Goal: Transaction & Acquisition: Book appointment/travel/reservation

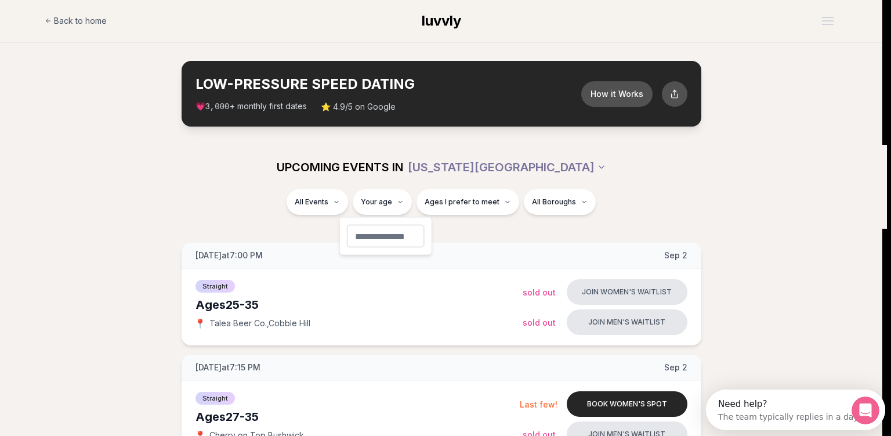
type input "**"
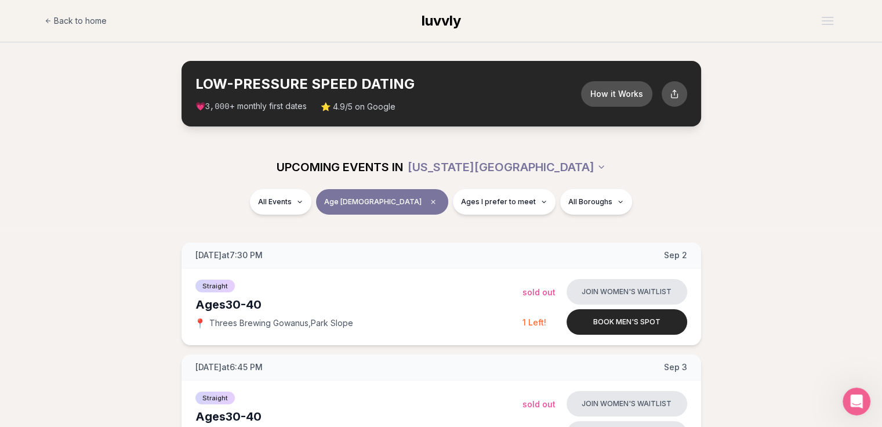
click at [774, 190] on div "All Events Age 41 Ages I prefer to meet All Boroughs" at bounding box center [441, 204] width 668 height 30
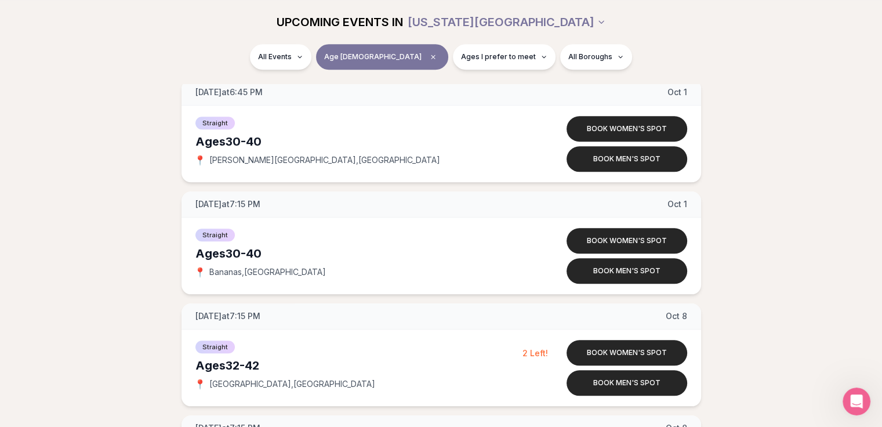
scroll to position [1220, 0]
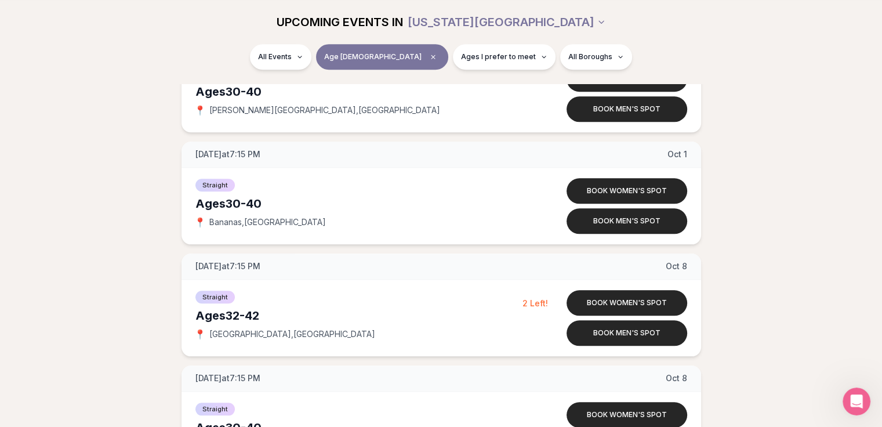
click at [614, 300] on button "Book women's spot" at bounding box center [627, 303] width 121 height 26
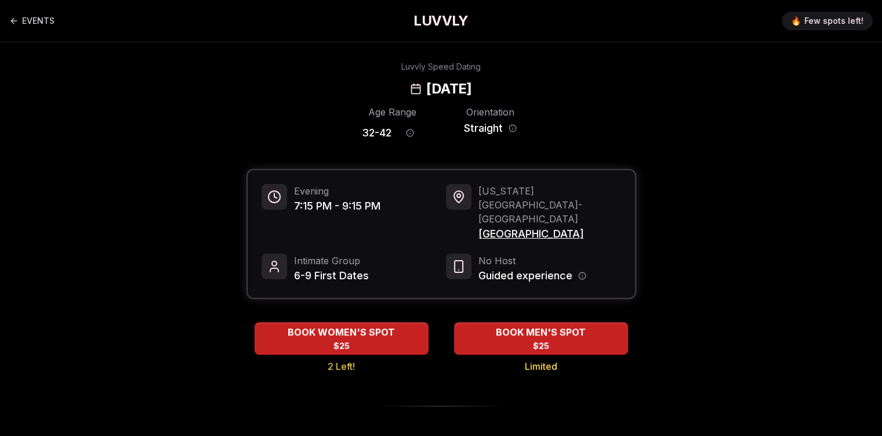
click at [513, 226] on span "[GEOGRAPHIC_DATA]" at bounding box center [549, 234] width 143 height 16
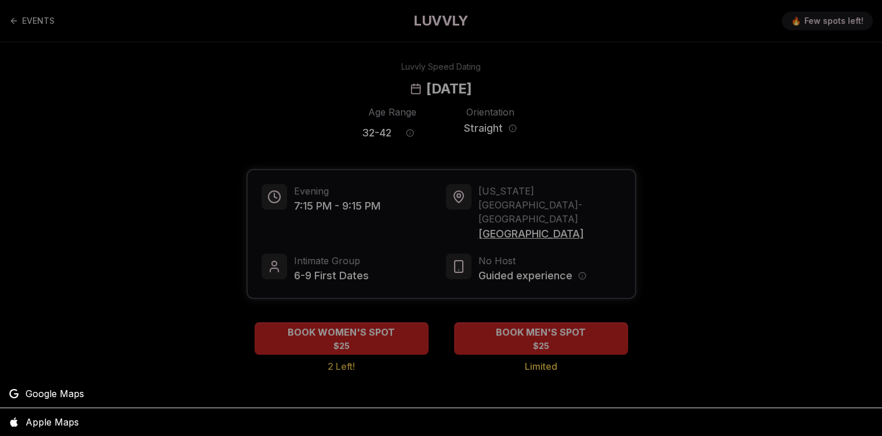
drag, startPoint x: 554, startPoint y: 207, endPoint x: 513, endPoint y: 206, distance: 41.2
click at [513, 206] on div at bounding box center [441, 218] width 882 height 436
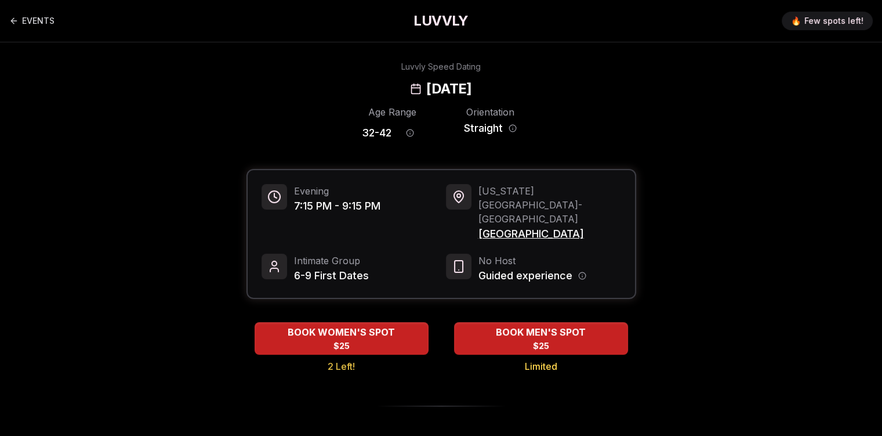
click at [327, 325] on span "BOOK WOMEN'S SPOT" at bounding box center [341, 332] width 112 height 14
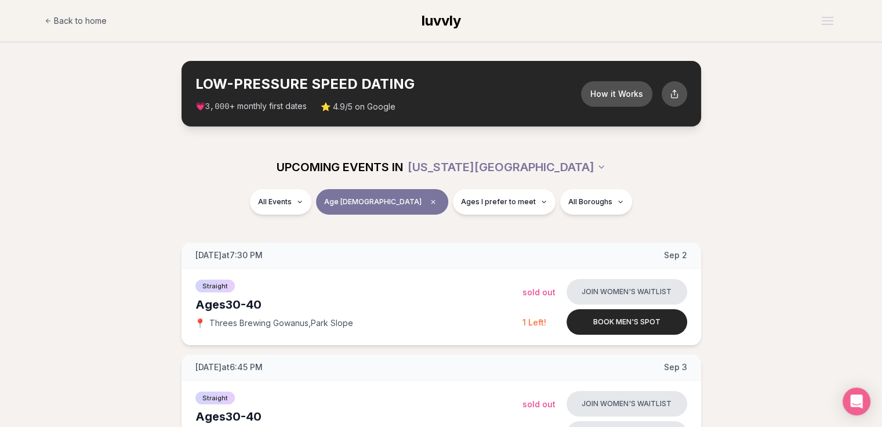
click at [487, 201] on span "Ages I prefer to meet" at bounding box center [498, 201] width 75 height 9
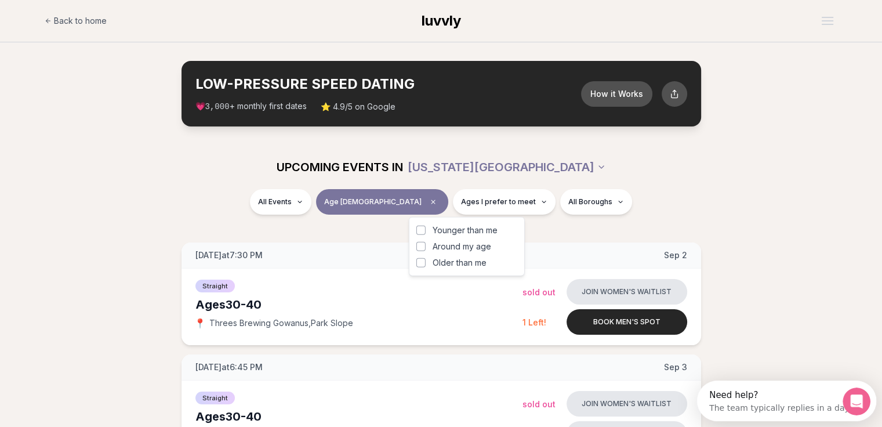
click at [487, 201] on span "Ages I prefer to meet" at bounding box center [498, 201] width 75 height 9
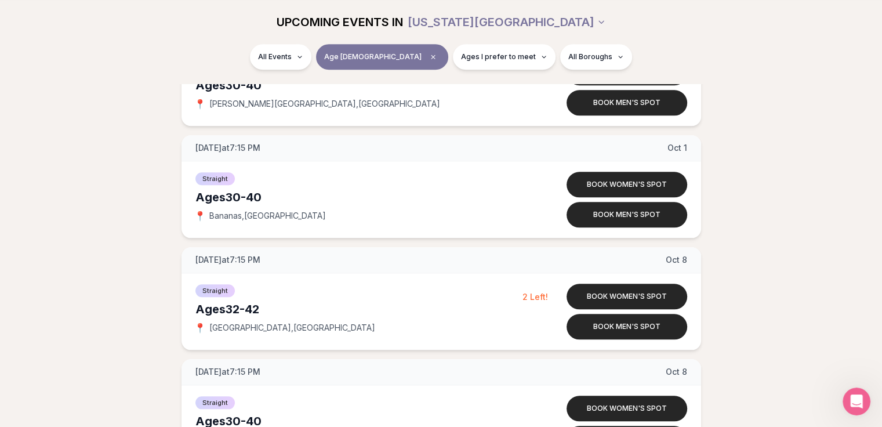
scroll to position [1230, 0]
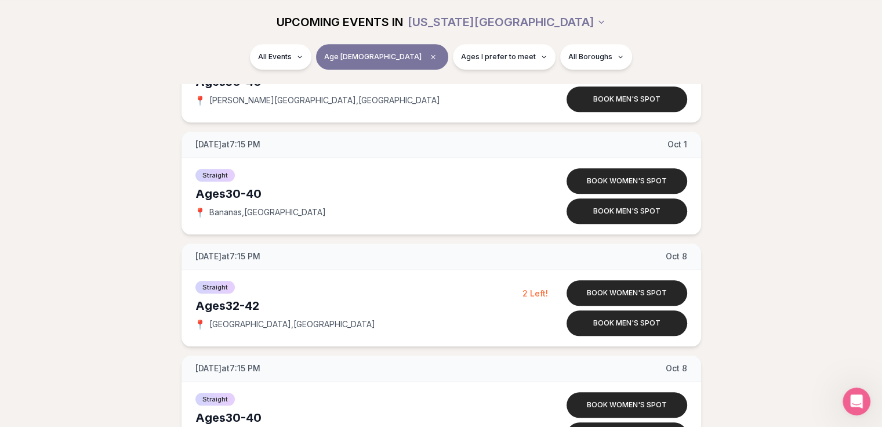
click at [638, 289] on button "Book women's spot" at bounding box center [627, 293] width 121 height 26
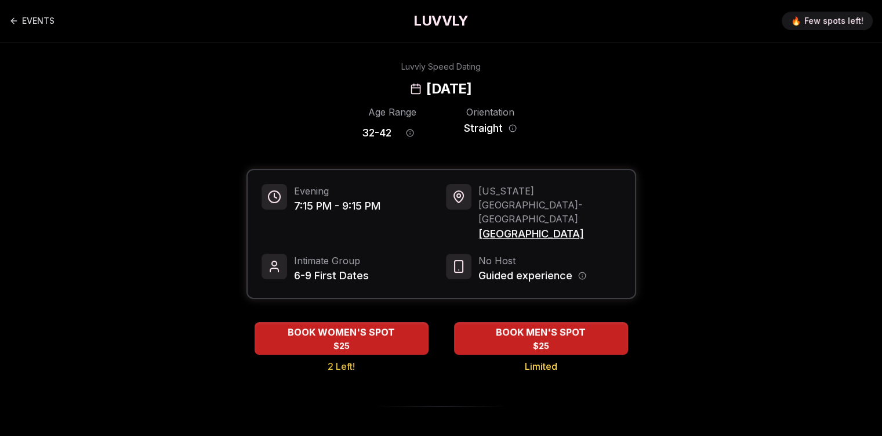
click at [340, 340] on span "$25" at bounding box center [341, 346] width 16 height 12
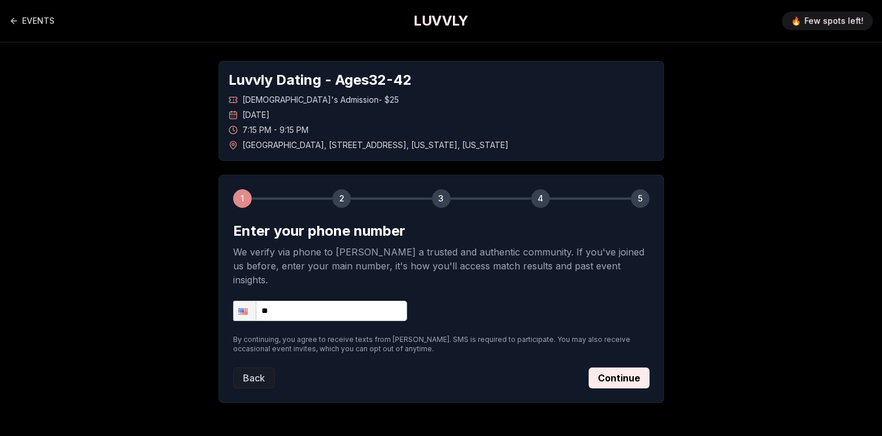
click at [332, 300] on input "**" at bounding box center [320, 310] width 174 height 20
type input "**********"
click at [612, 367] on button "Continue" at bounding box center [619, 377] width 61 height 21
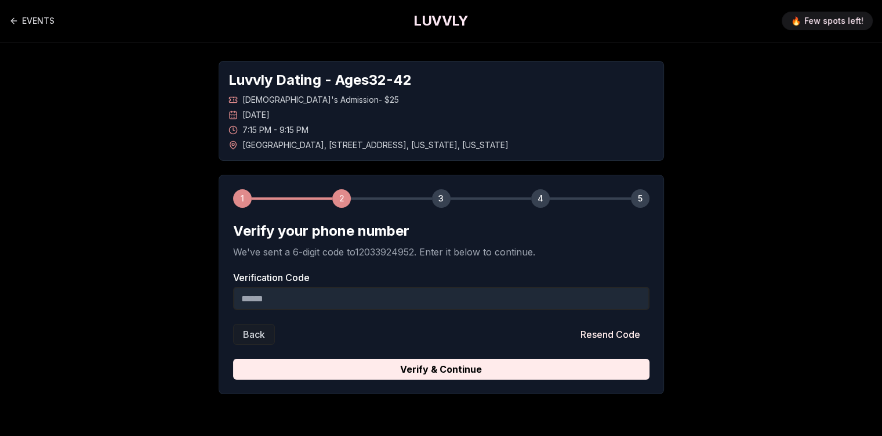
click at [609, 300] on input "Verification Code" at bounding box center [441, 298] width 416 height 23
type input "******"
click at [506, 361] on button "Verify & Continue" at bounding box center [441, 368] width 416 height 21
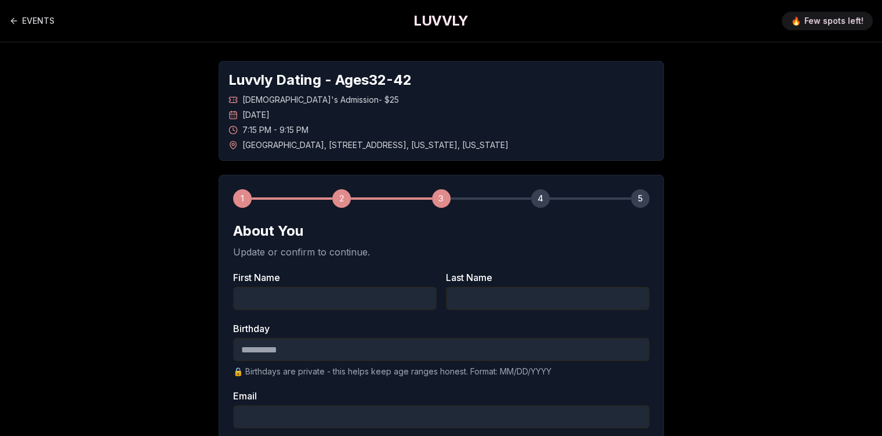
click at [360, 299] on input "First Name" at bounding box center [335, 298] width 204 height 23
type input "***"
click at [480, 299] on input "Last Name" at bounding box center [548, 298] width 204 height 23
type input "******"
click at [426, 350] on input "Birthday" at bounding box center [441, 349] width 416 height 23
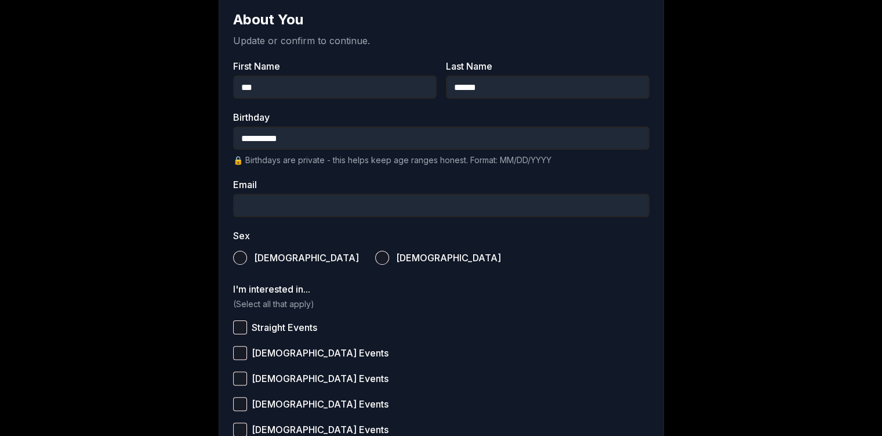
scroll to position [213, 0]
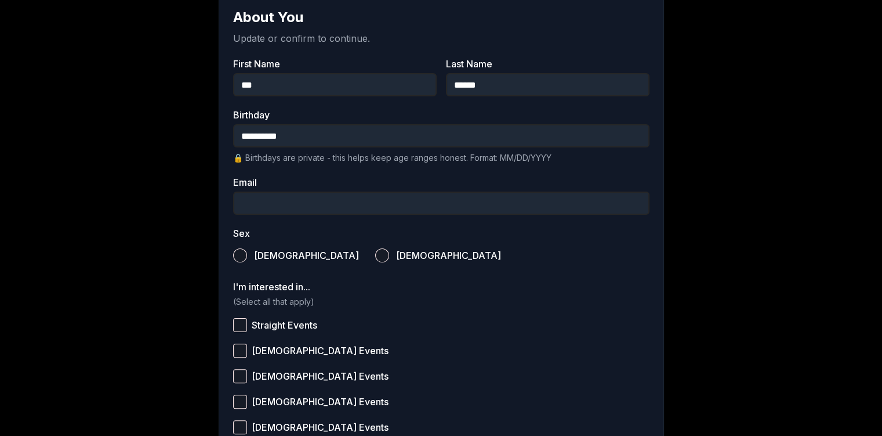
type input "**********"
click at [576, 205] on input "Email" at bounding box center [441, 202] width 416 height 23
type input "**********"
click at [375, 255] on button "Female" at bounding box center [382, 255] width 14 height 14
click at [239, 320] on button "Straight Events" at bounding box center [240, 325] width 14 height 14
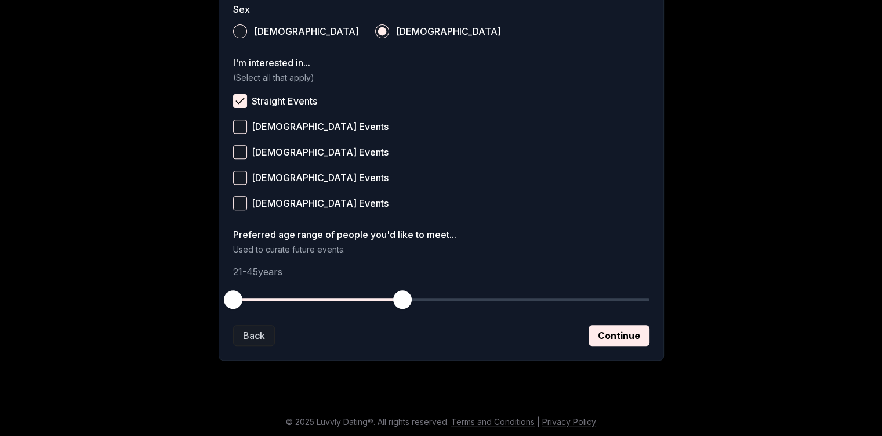
scroll to position [438, 0]
drag, startPoint x: 237, startPoint y: 297, endPoint x: 329, endPoint y: 285, distance: 93.5
click at [329, 286] on button "button" at bounding box center [332, 299] width 26 height 26
click at [619, 334] on button "Continue" at bounding box center [619, 334] width 61 height 21
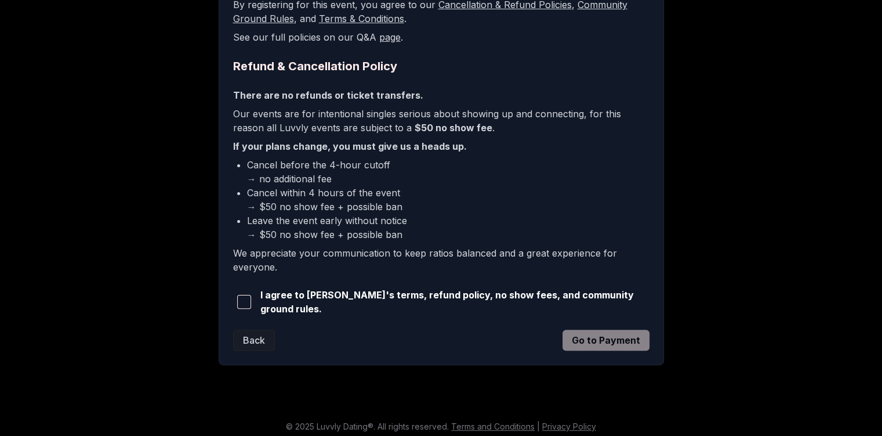
scroll to position [250, 0]
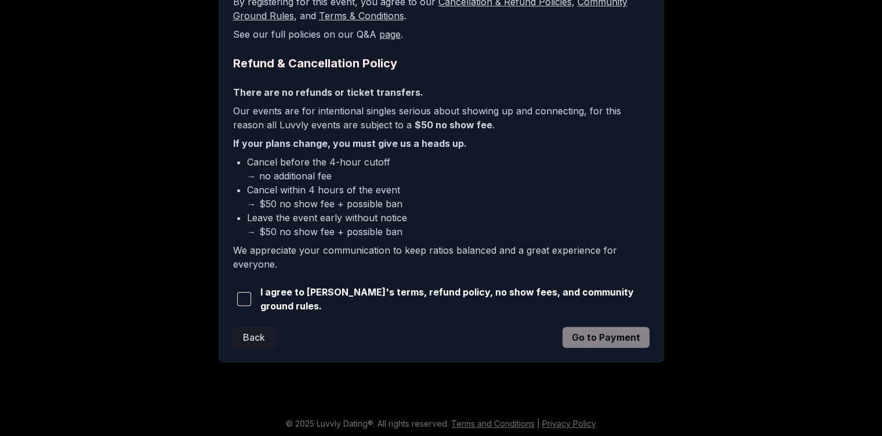
click at [246, 296] on span "button" at bounding box center [244, 299] width 14 height 14
click at [580, 333] on button "Go to Payment" at bounding box center [606, 337] width 87 height 21
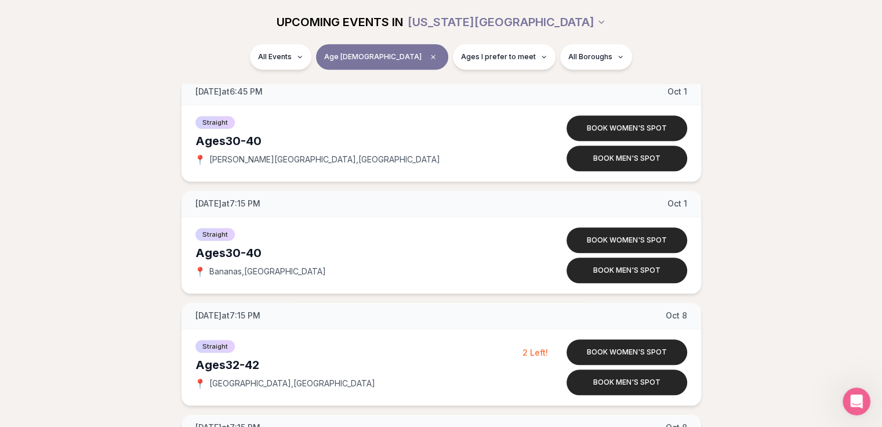
scroll to position [1199, 0]
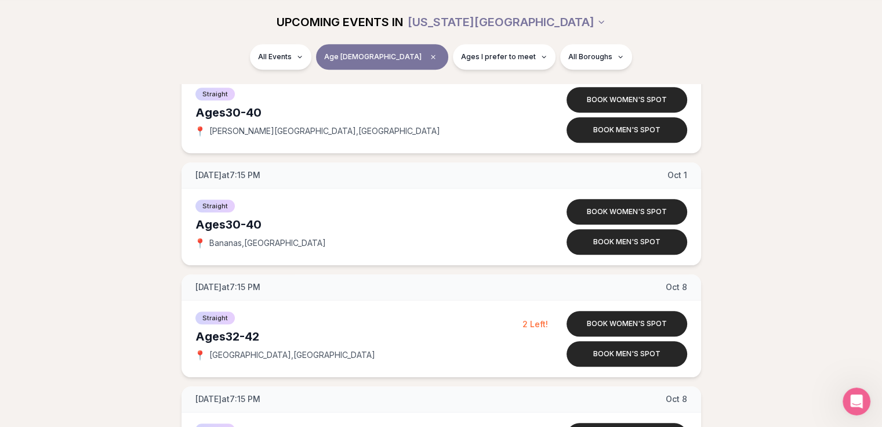
click at [598, 322] on button "Book women's spot" at bounding box center [627, 324] width 121 height 26
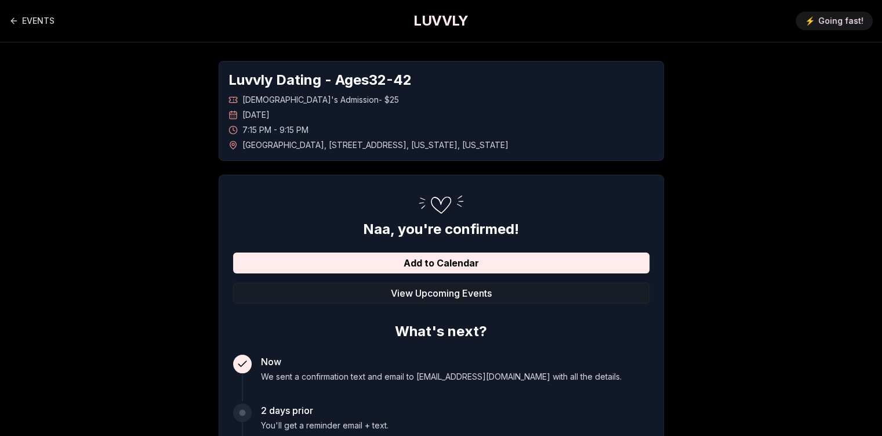
click at [471, 266] on button "Add to Calendar" at bounding box center [441, 262] width 416 height 21
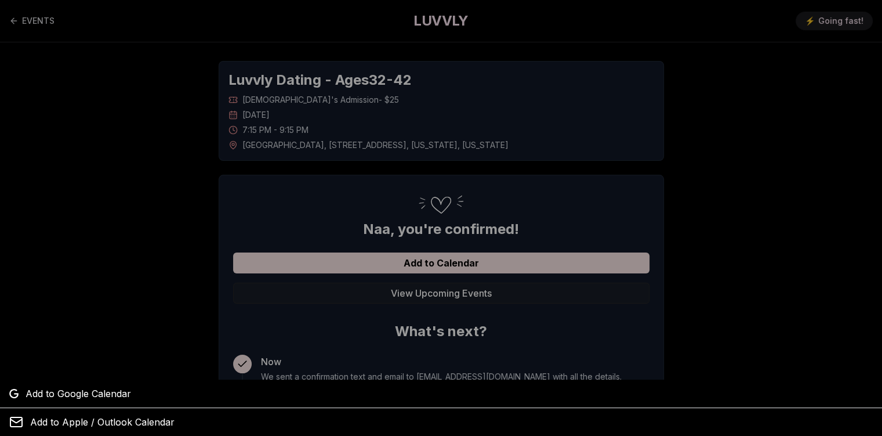
click at [74, 396] on span "Add to Google Calendar" at bounding box center [79, 393] width 106 height 14
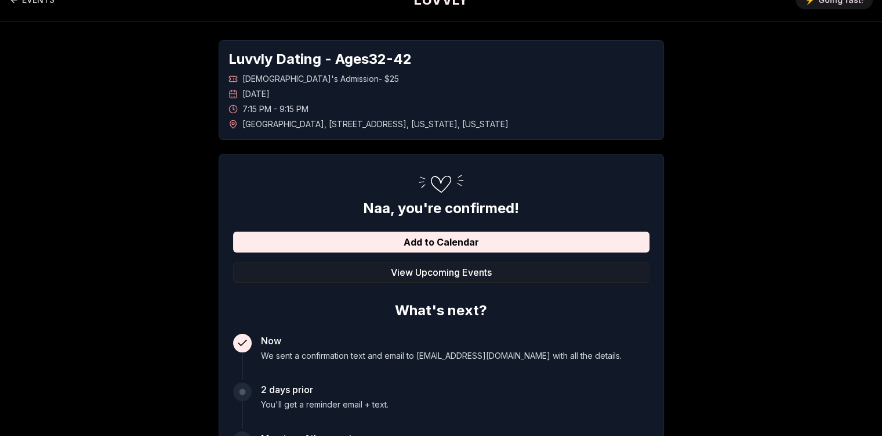
scroll to position [12, 0]
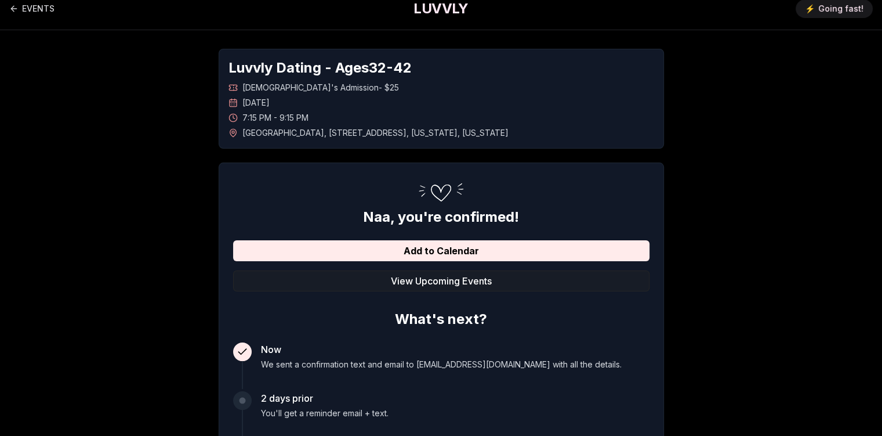
click at [492, 276] on button "View Upcoming Events" at bounding box center [441, 280] width 416 height 21
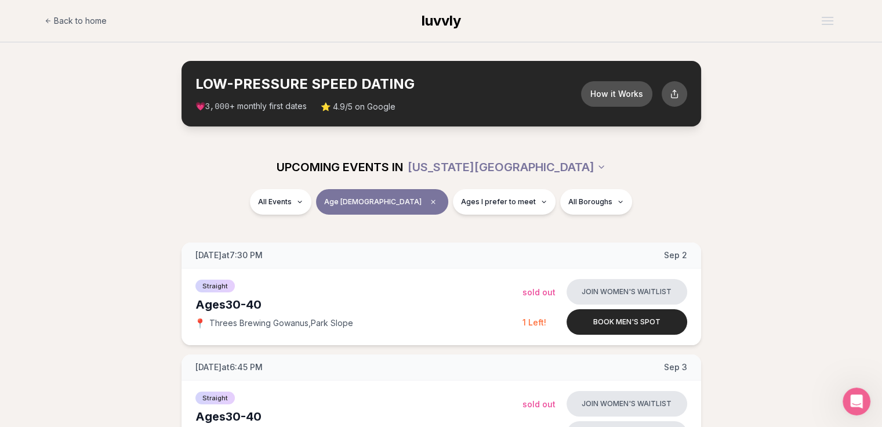
click at [70, 23] on span "Back to home" at bounding box center [80, 21] width 53 height 12
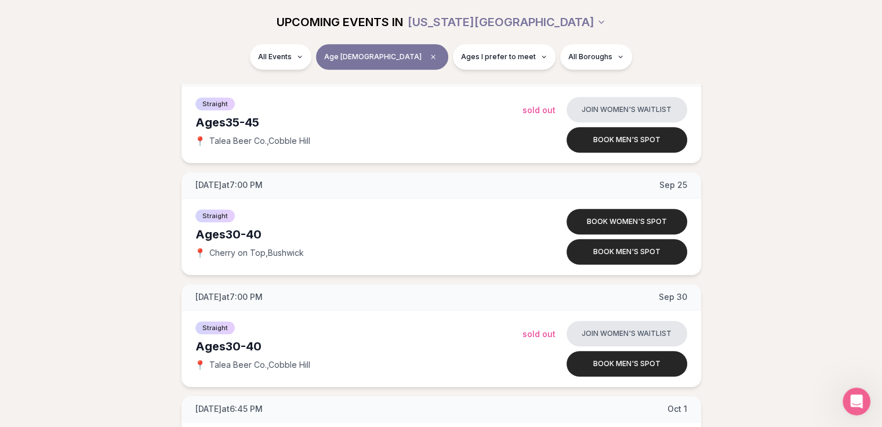
scroll to position [833, 0]
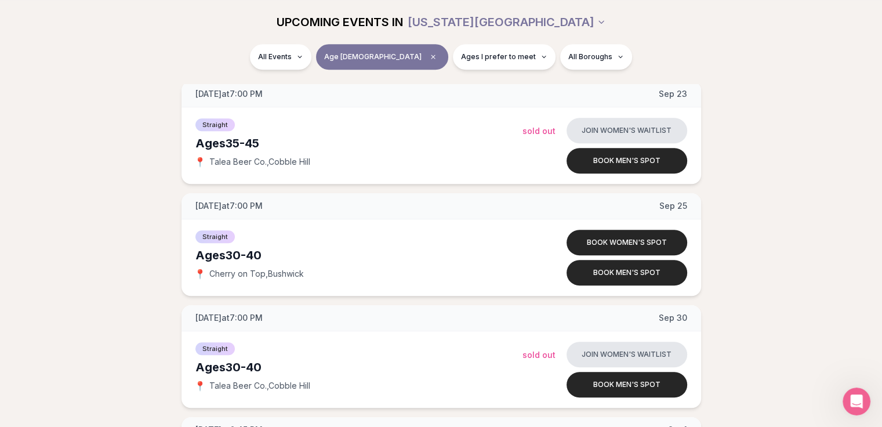
click at [608, 236] on button "Book women's spot" at bounding box center [627, 243] width 121 height 26
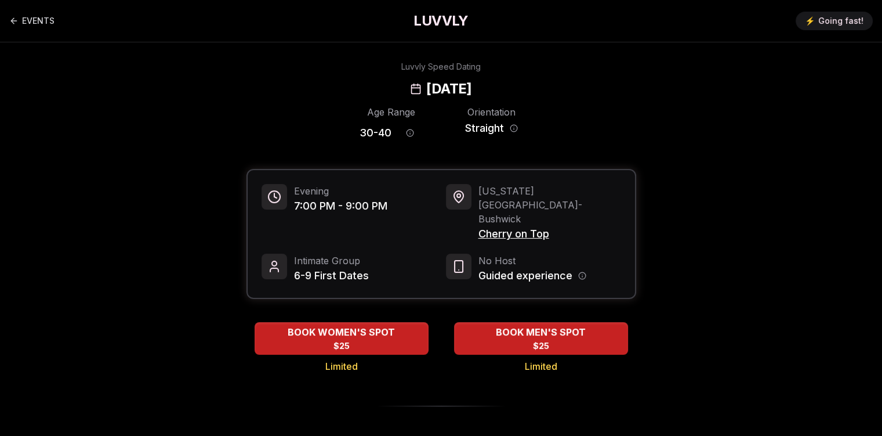
click at [24, 21] on link "EVENTS" at bounding box center [31, 20] width 45 height 23
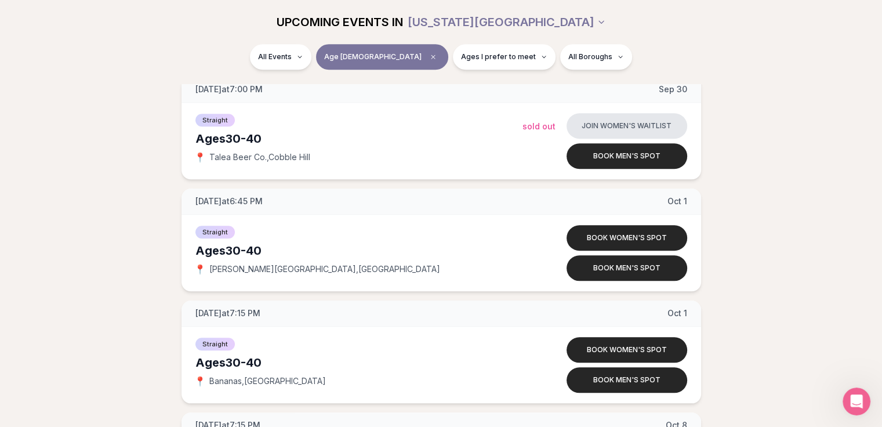
scroll to position [1086, 0]
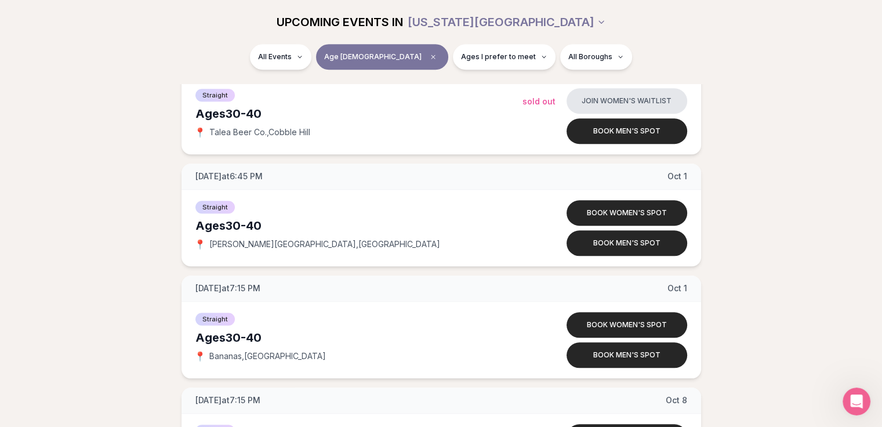
click at [627, 321] on button "Book women's spot" at bounding box center [627, 325] width 121 height 26
